Goal: Information Seeking & Learning: Learn about a topic

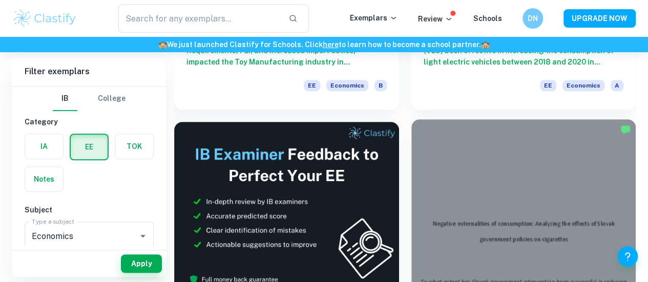
scroll to position [280, 0]
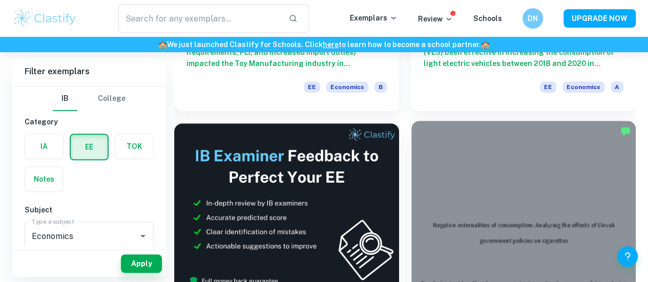
click at [411, 139] on div at bounding box center [523, 205] width 225 height 169
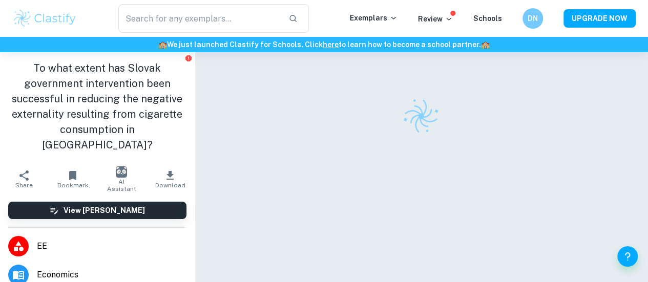
drag, startPoint x: 41, startPoint y: 61, endPoint x: 194, endPoint y: 107, distance: 159.3
click at [194, 107] on aside "To what extent has Slovak government intervention been successful in reducing t…" at bounding box center [97, 167] width 195 height 230
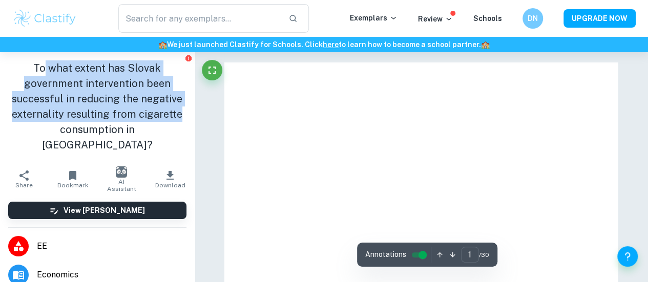
click at [162, 111] on h1 "To what extent has Slovak government intervention been successful in reducing t…" at bounding box center [97, 106] width 178 height 92
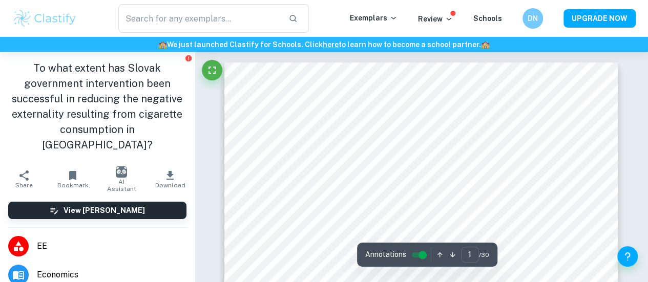
click at [128, 104] on h1 "To what extent has Slovak government intervention been successful in reducing t…" at bounding box center [97, 106] width 178 height 92
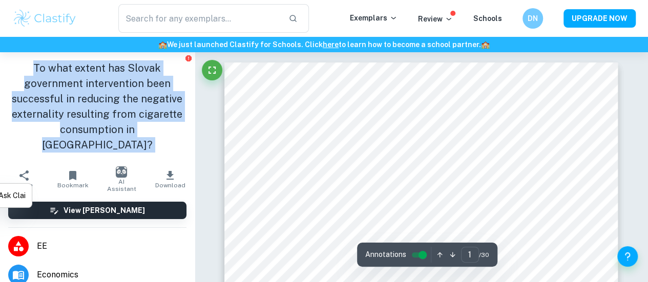
click at [135, 98] on h1 "To what extent has Slovak government intervention been successful in reducing t…" at bounding box center [97, 106] width 178 height 92
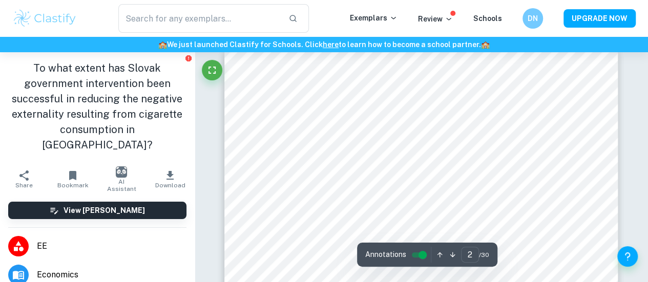
scroll to position [591, 0]
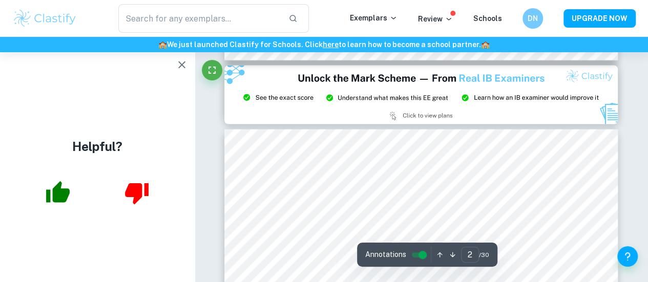
type input "3"
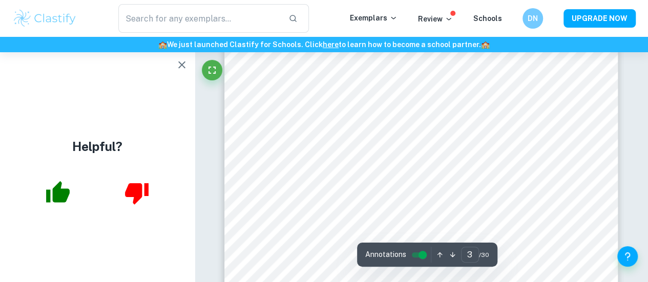
scroll to position [1321, 0]
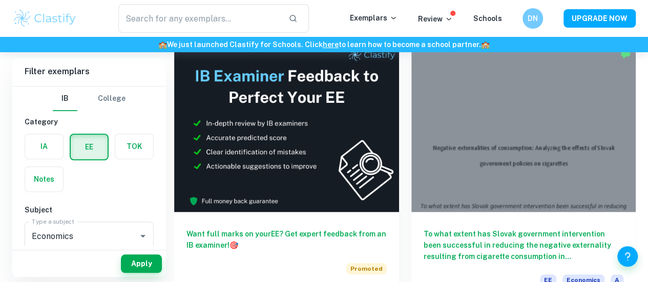
scroll to position [361, 0]
